Goal: Task Accomplishment & Management: Manage account settings

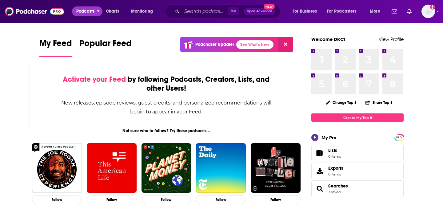
click at [91, 13] on span "Podcasts" at bounding box center [85, 11] width 18 height 9
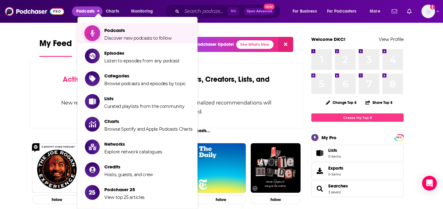
click at [118, 35] on span "Podcasts Discover new podcasts to follow" at bounding box center [137, 33] width 67 height 15
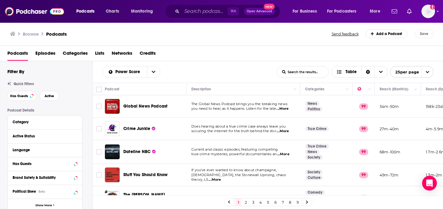
click at [81, 50] on span "Categories" at bounding box center [75, 54] width 25 height 13
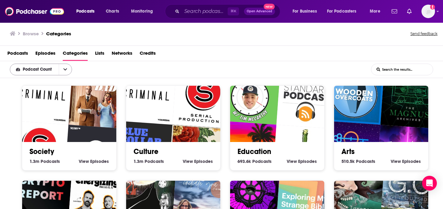
click at [63, 71] on button "open menu" at bounding box center [65, 69] width 13 height 11
click at [130, 65] on div "Podcast Count Podcast Count List Search Input Search the results..." at bounding box center [221, 69] width 443 height 17
click at [88, 9] on span "Podcasts" at bounding box center [85, 11] width 18 height 9
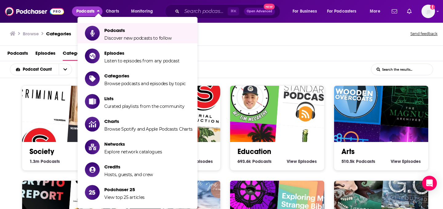
click at [244, 59] on div "Podcasts Episodes Categories Lists Networks Credits" at bounding box center [222, 54] width 430 height 13
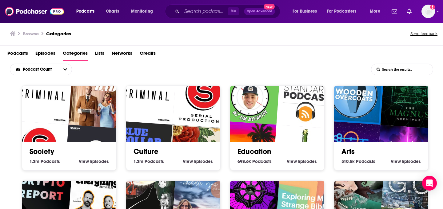
click at [19, 54] on span "Podcasts" at bounding box center [17, 54] width 21 height 13
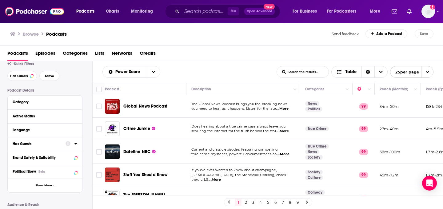
scroll to position [21, 0]
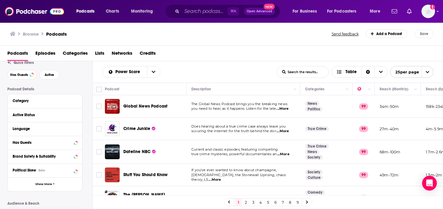
click at [78, 144] on div "Has Guests" at bounding box center [45, 143] width 74 height 14
click at [72, 143] on div at bounding box center [71, 143] width 12 height 8
click at [75, 143] on icon at bounding box center [75, 143] width 3 height 2
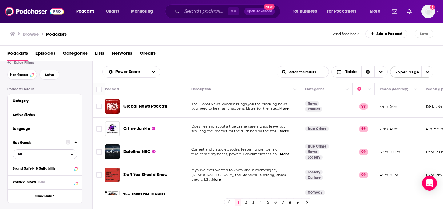
click at [57, 157] on span "All" at bounding box center [41, 154] width 57 height 8
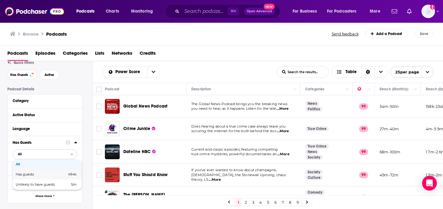
click at [51, 176] on span "494k" at bounding box center [63, 174] width 26 height 3
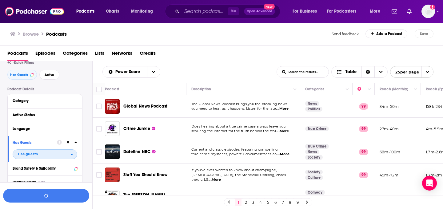
scroll to position [36, 0]
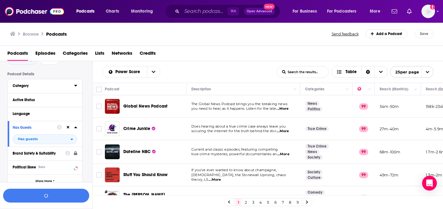
click at [33, 85] on div "Category" at bounding box center [41, 86] width 57 height 4
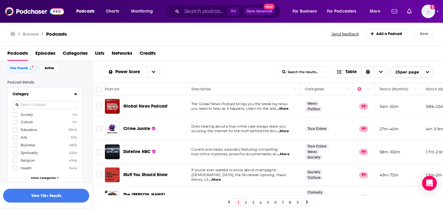
scroll to position [19, 0]
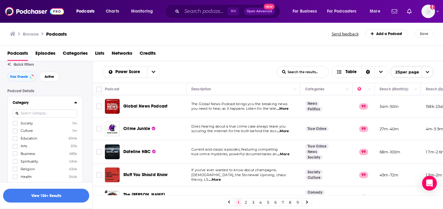
click at [34, 117] on input at bounding box center [45, 113] width 65 height 8
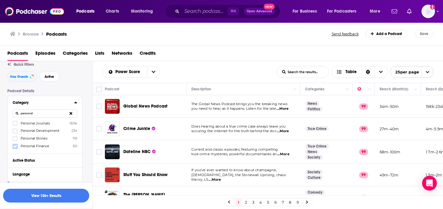
type input "personal"
click at [15, 146] on icon at bounding box center [15, 146] width 4 height 4
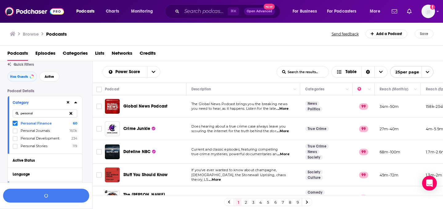
click at [58, 97] on div "Category personal Personal Finance 60 Personal Journals 160k Personal Developme…" at bounding box center [45, 124] width 74 height 57
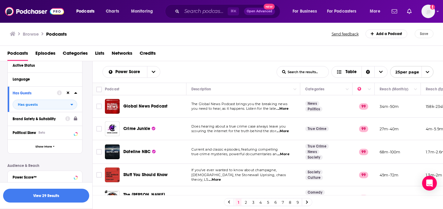
scroll to position [116, 0]
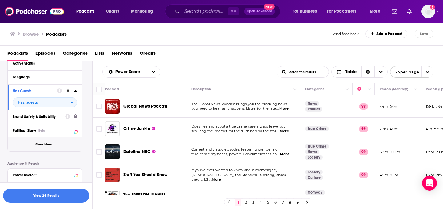
click at [46, 149] on button "Show More" at bounding box center [45, 144] width 74 height 14
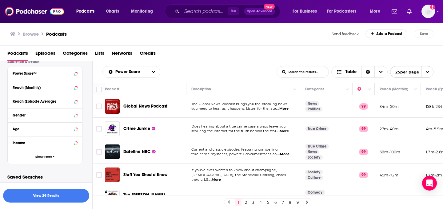
scroll to position [343, 0]
click at [44, 160] on button "Show More" at bounding box center [45, 157] width 74 height 14
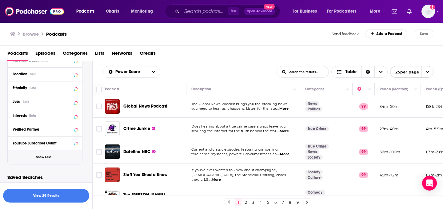
scroll to position [440, 0]
click at [44, 197] on button "View 29 Results" at bounding box center [46, 196] width 86 height 14
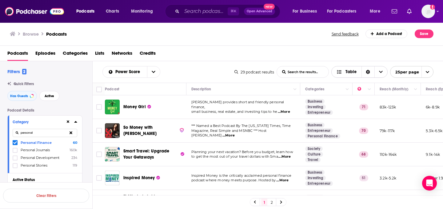
click at [379, 71] on icon "Choose View" at bounding box center [381, 72] width 4 height 4
click at [353, 58] on div "Podcasts Episodes Categories Lists Networks Credits" at bounding box center [222, 54] width 431 height 13
click at [361, 71] on div "Sort Direction" at bounding box center [367, 71] width 13 height 11
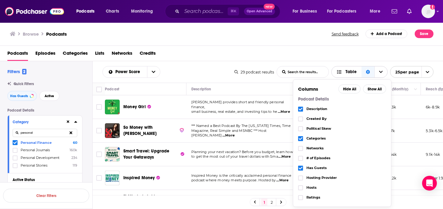
scroll to position [91, 0]
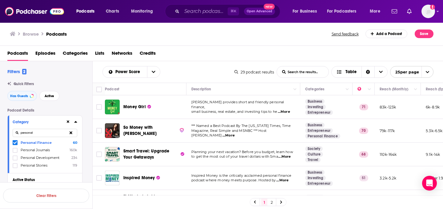
click at [328, 50] on div "Podcasts Episodes Categories Lists Networks Credits" at bounding box center [222, 54] width 431 height 13
click at [429, 72] on span "open menu" at bounding box center [427, 71] width 12 height 11
click at [417, 101] on button "100 per page" at bounding box center [411, 103] width 43 height 10
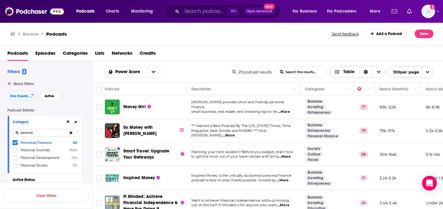
click at [384, 72] on span "Choose View" at bounding box center [378, 71] width 13 height 11
click at [363, 73] on icon "Sort Direction" at bounding box center [365, 72] width 4 height 4
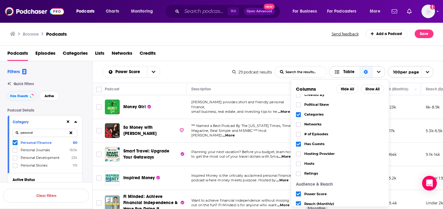
scroll to position [27, 0]
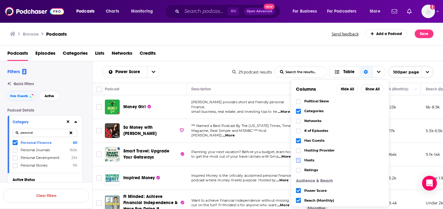
click at [297, 160] on icon "Choose View" at bounding box center [298, 161] width 4 height 4
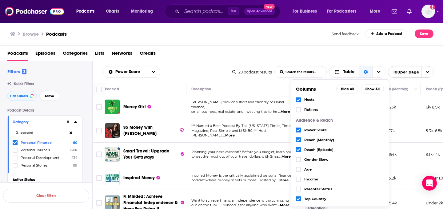
scroll to position [91, 0]
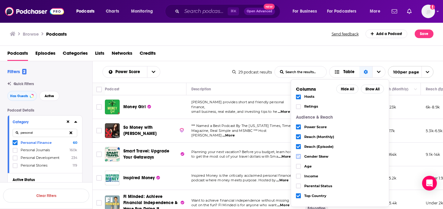
click at [298, 155] on icon "Choose View" at bounding box center [298, 157] width 4 height 4
click at [298, 166] on icon "Choose View" at bounding box center [298, 166] width 4 height 4
click at [291, 53] on div "Podcasts Episodes Categories Lists Networks Credits" at bounding box center [222, 54] width 431 height 13
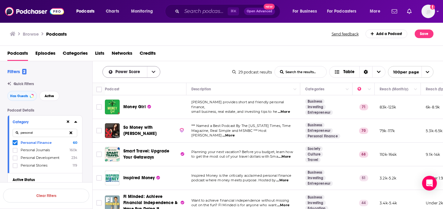
click at [156, 68] on button "open menu" at bounding box center [153, 71] width 13 height 11
click at [202, 59] on div "Podcasts Episodes Categories Lists Networks Credits" at bounding box center [222, 54] width 431 height 13
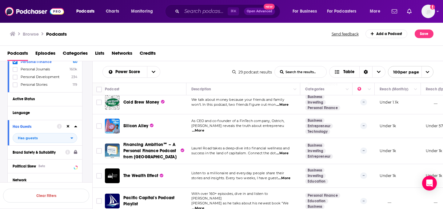
scroll to position [0, 0]
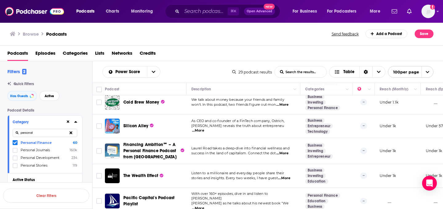
click at [211, 38] on div "Browse Podcasts" at bounding box center [171, 34] width 322 height 9
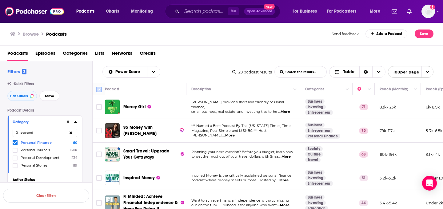
click at [98, 91] on input "Toggle select all" at bounding box center [99, 90] width 6 height 6
checkbox input "true"
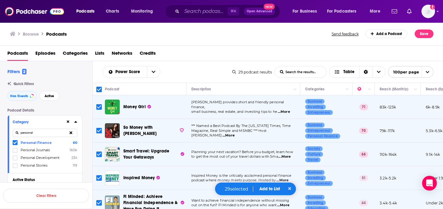
click at [269, 189] on button "Add to List" at bounding box center [269, 188] width 30 height 5
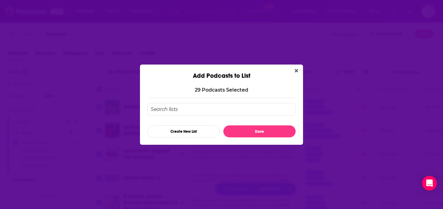
click at [170, 111] on input "Add Podcast To List" at bounding box center [221, 109] width 148 height 13
type input "Personal Finance Podcasts - HT"
click at [192, 131] on button "Create New List" at bounding box center [183, 131] width 72 height 12
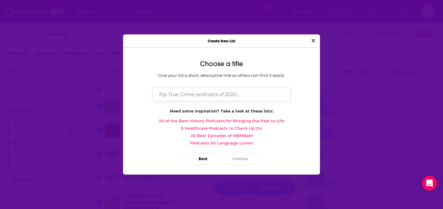
click at [192, 95] on input "Dialog" at bounding box center [221, 94] width 138 height 13
type input "Personal Finance Podcasts HT"
click at [242, 157] on button "Continue" at bounding box center [240, 159] width 34 height 12
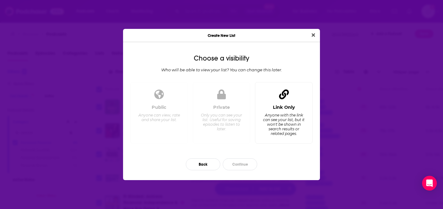
click at [288, 99] on icon "Dialog" at bounding box center [284, 94] width 10 height 10
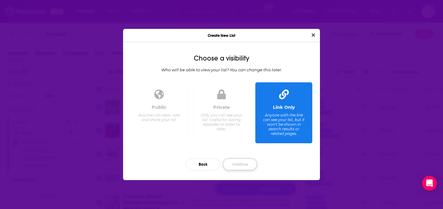
click at [245, 162] on button "Continue" at bounding box center [240, 164] width 34 height 12
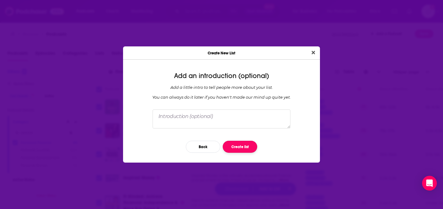
click at [238, 149] on button "Create list" at bounding box center [240, 147] width 34 height 12
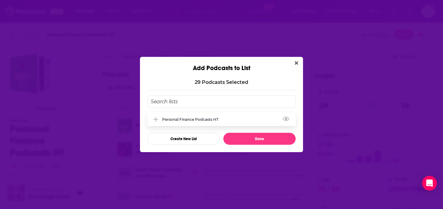
click at [249, 119] on div "Personal Finance Podcasts HT" at bounding box center [221, 119] width 148 height 14
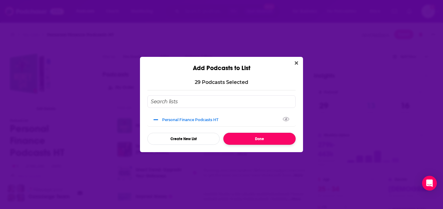
click at [254, 139] on button "Done" at bounding box center [259, 139] width 72 height 12
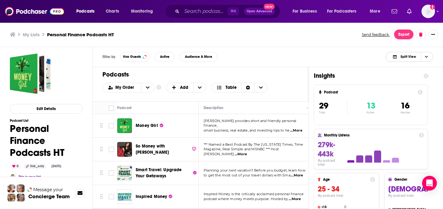
click at [430, 57] on span "Choose View" at bounding box center [425, 56] width 10 height 9
click at [358, 75] on h1 "Insights" at bounding box center [365, 76] width 105 height 8
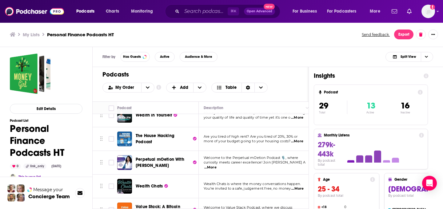
scroll to position [607, 0]
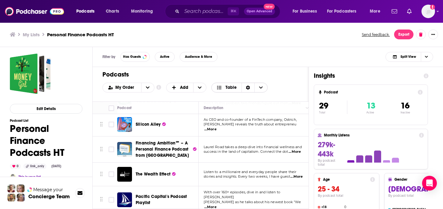
click at [246, 87] on icon "Sort Direction" at bounding box center [248, 87] width 4 height 4
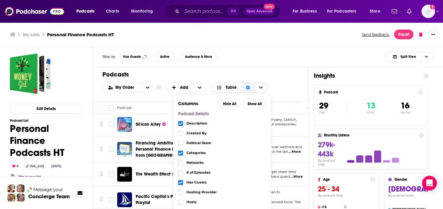
scroll to position [101, 0]
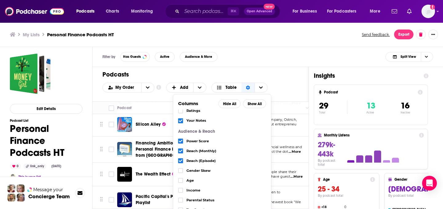
click at [258, 55] on div "Filter by Has Guests Active Audience & More Split View" at bounding box center [268, 57] width 350 height 20
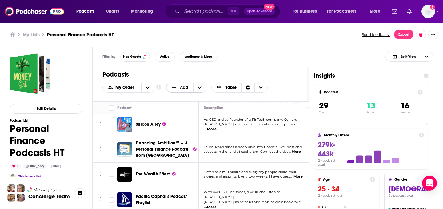
click at [203, 85] on span "+ Add" at bounding box center [199, 87] width 13 height 9
click at [282, 59] on div "Filter by Has Guests Active Audience & More Split View" at bounding box center [268, 57] width 350 height 20
click at [75, 32] on h3 "Personal Finance Podcasts HT" at bounding box center [80, 35] width 67 height 6
click at [74, 35] on h3 "Personal Finance Podcasts HT" at bounding box center [80, 35] width 67 height 6
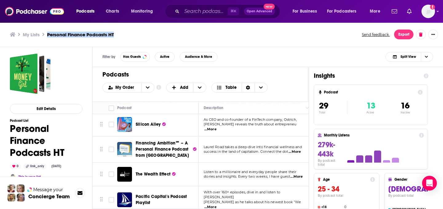
click at [74, 35] on h3 "Personal Finance Podcasts HT" at bounding box center [80, 35] width 67 height 6
click at [33, 35] on h3 "My Lists" at bounding box center [31, 35] width 17 height 6
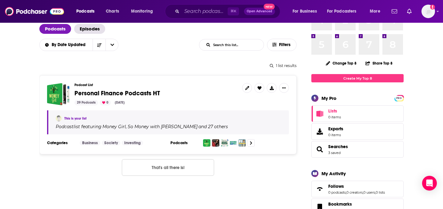
scroll to position [43, 0]
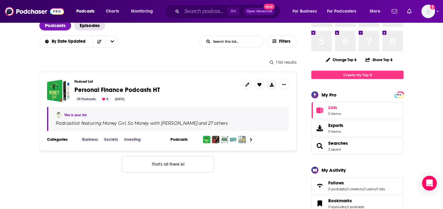
click at [272, 84] on icon at bounding box center [272, 85] width 4 height 4
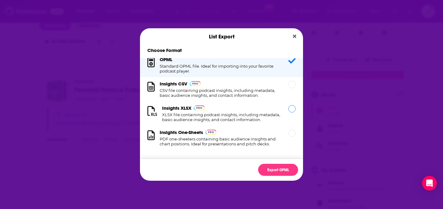
scroll to position [0, 0]
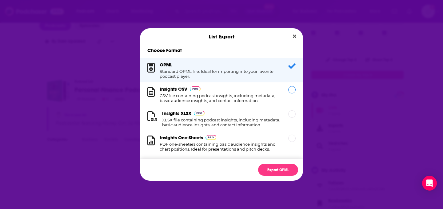
click at [251, 98] on h1 "CSV file containing podcast insights, including metadata, basic audience insigh…" at bounding box center [220, 98] width 121 height 10
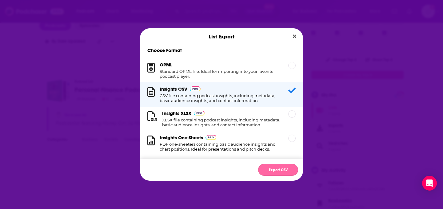
click at [281, 168] on button "Export CSV" at bounding box center [278, 170] width 40 height 12
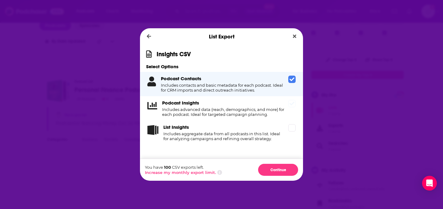
click at [290, 104] on icon "Dialog" at bounding box center [291, 104] width 5 height 4
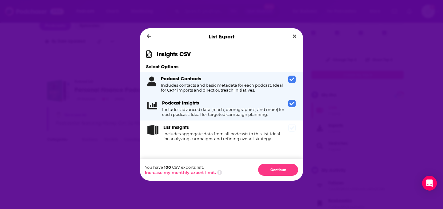
click at [271, 141] on h4 "Includes aggregate data from all podcasts in this list. Ideal for analyzing cam…" at bounding box center [224, 136] width 122 height 10
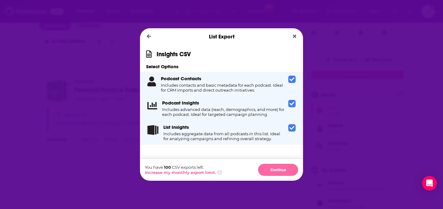
click at [268, 169] on button "Continue" at bounding box center [278, 170] width 40 height 12
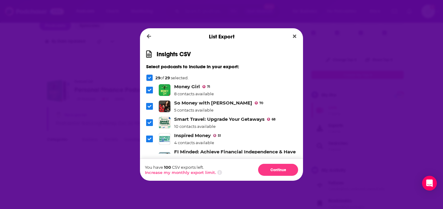
scroll to position [82, 0]
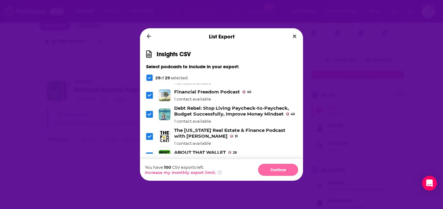
click at [279, 173] on button "Continue" at bounding box center [278, 170] width 40 height 12
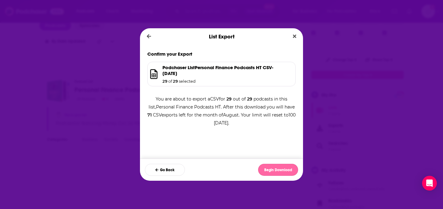
click at [279, 168] on button "Begin Download" at bounding box center [278, 170] width 40 height 12
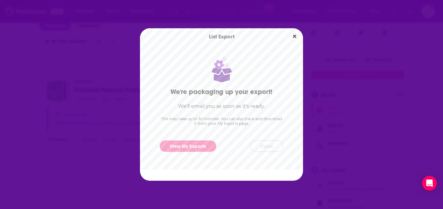
click at [274, 145] on button "Close" at bounding box center [266, 145] width 33 height 11
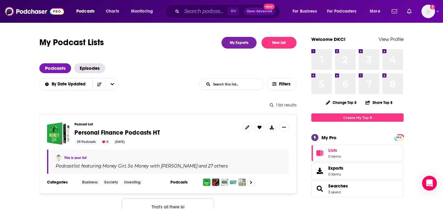
scroll to position [43, 0]
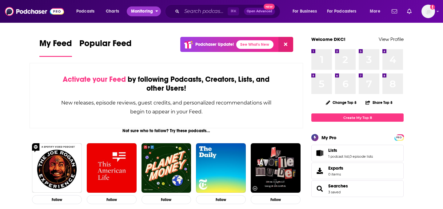
click at [139, 13] on span "Monitoring" at bounding box center [142, 11] width 22 height 9
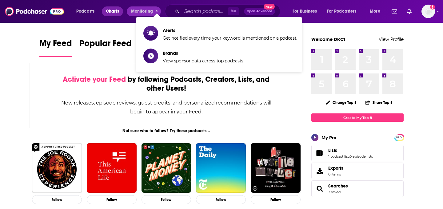
click at [113, 12] on span "Charts" at bounding box center [112, 11] width 13 height 9
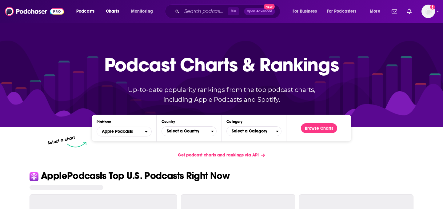
click at [92, 12] on span "Podcasts" at bounding box center [85, 11] width 18 height 9
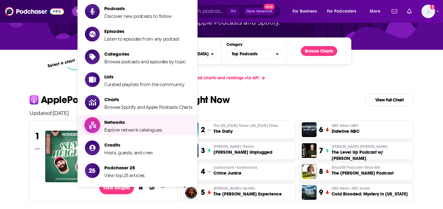
scroll to position [82, 0]
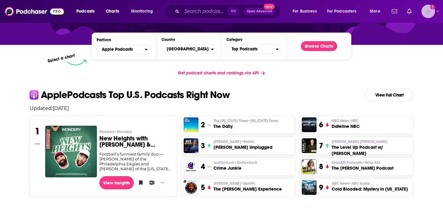
click at [422, 12] on img "Logged in as dkcmediatechnyc" at bounding box center [428, 12] width 14 height 14
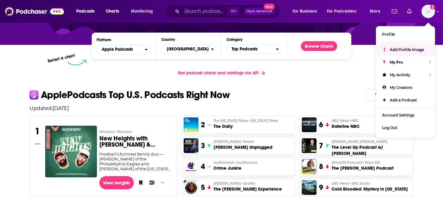
click at [293, 77] on div "Get podcast charts and rankings via API" at bounding box center [221, 72] width 393 height 15
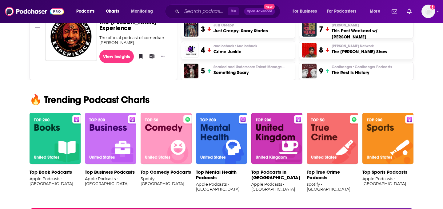
scroll to position [0, 0]
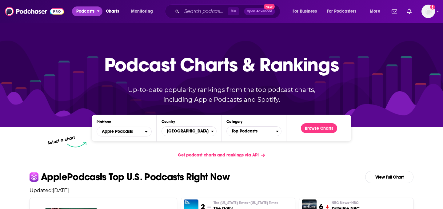
click at [97, 13] on button "Podcasts" at bounding box center [87, 11] width 30 height 10
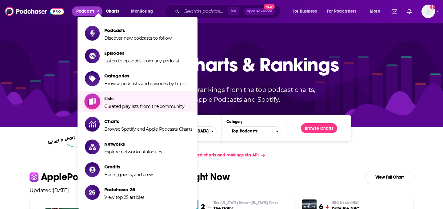
click at [140, 105] on span "Curated playlists from the community" at bounding box center [144, 107] width 80 height 6
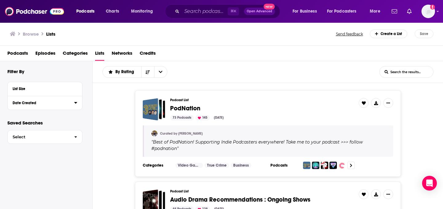
click at [69, 102] on div "Date Created" at bounding box center [41, 103] width 57 height 4
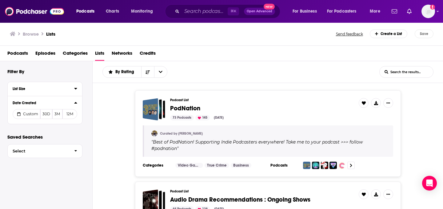
click at [73, 87] on button "List Size" at bounding box center [43, 89] width 61 height 8
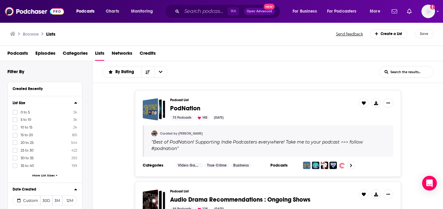
scroll to position [46, 0]
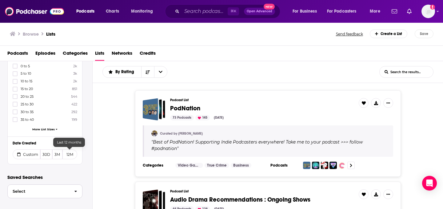
click at [58, 194] on button "Select" at bounding box center [44, 191] width 75 height 14
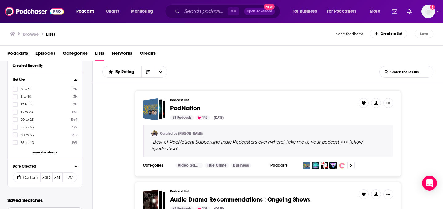
scroll to position [0, 0]
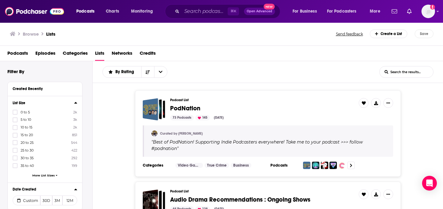
click at [112, 93] on div "Podcast List PodNation 73 Podcasts 145 Aug 6, 2025 Curated by Alex " Best of Po…" at bounding box center [268, 133] width 350 height 86
click at [163, 73] on button "open menu" at bounding box center [160, 71] width 13 height 11
click at [114, 137] on div "Podcast List PodNation 73 Podcasts 145 Aug 6, 2025 Curated by Alex " Best of Po…" at bounding box center [268, 133] width 350 height 86
click at [427, 10] on img "Logged in as dkcmediatechnyc" at bounding box center [428, 12] width 14 height 14
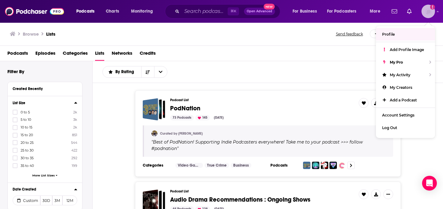
click at [395, 36] on link "Profile" at bounding box center [405, 34] width 59 height 13
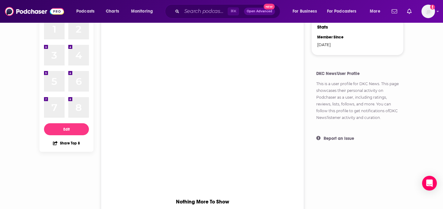
scroll to position [318, 0]
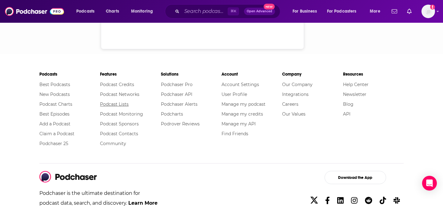
click at [118, 103] on link "Podcast Lists" at bounding box center [114, 104] width 29 height 6
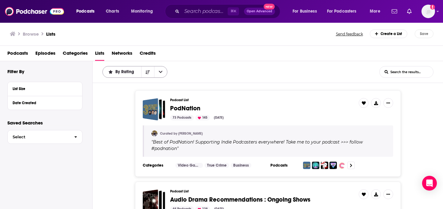
click at [164, 72] on button "open menu" at bounding box center [160, 71] width 13 height 11
click at [235, 67] on div "By Rating By Rating Trending List Search Input Search the results..." at bounding box center [240, 72] width 277 height 12
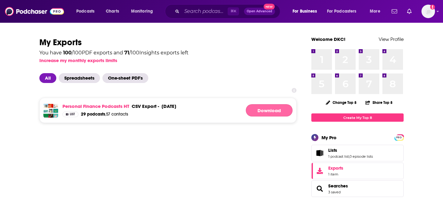
click at [275, 106] on link "Download" at bounding box center [269, 110] width 47 height 12
